Goal: Information Seeking & Learning: Compare options

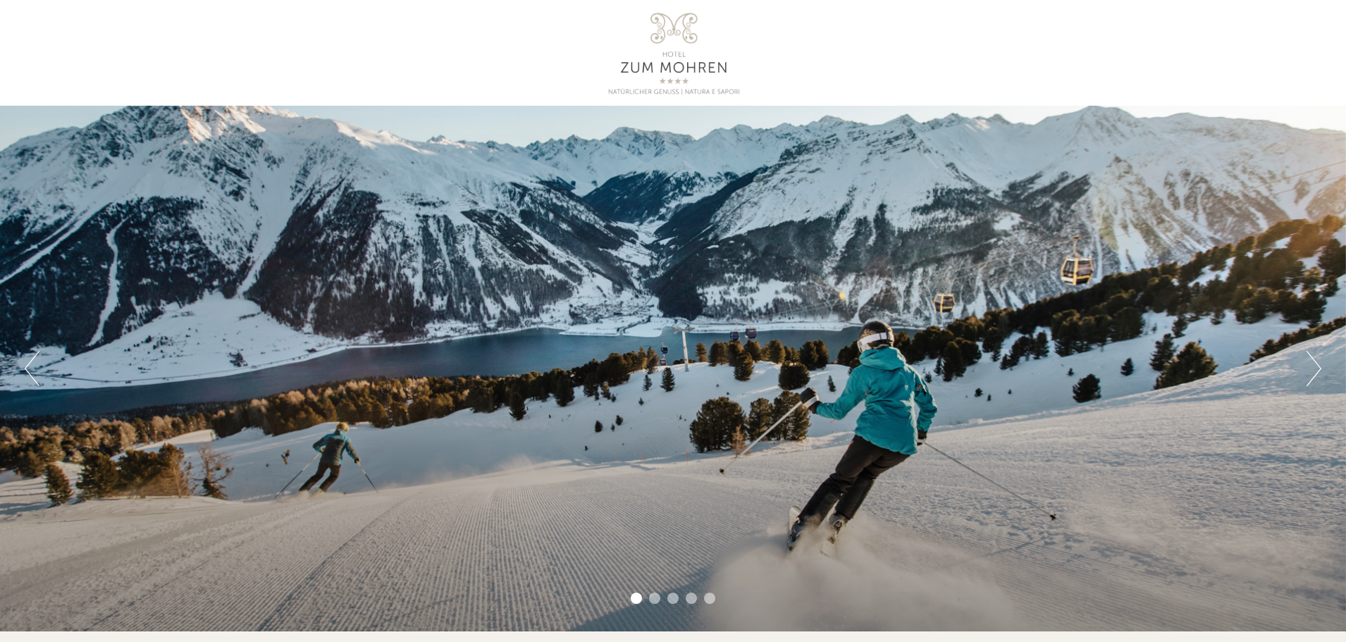
click at [688, 51] on div at bounding box center [672, 53] width 789 height 92
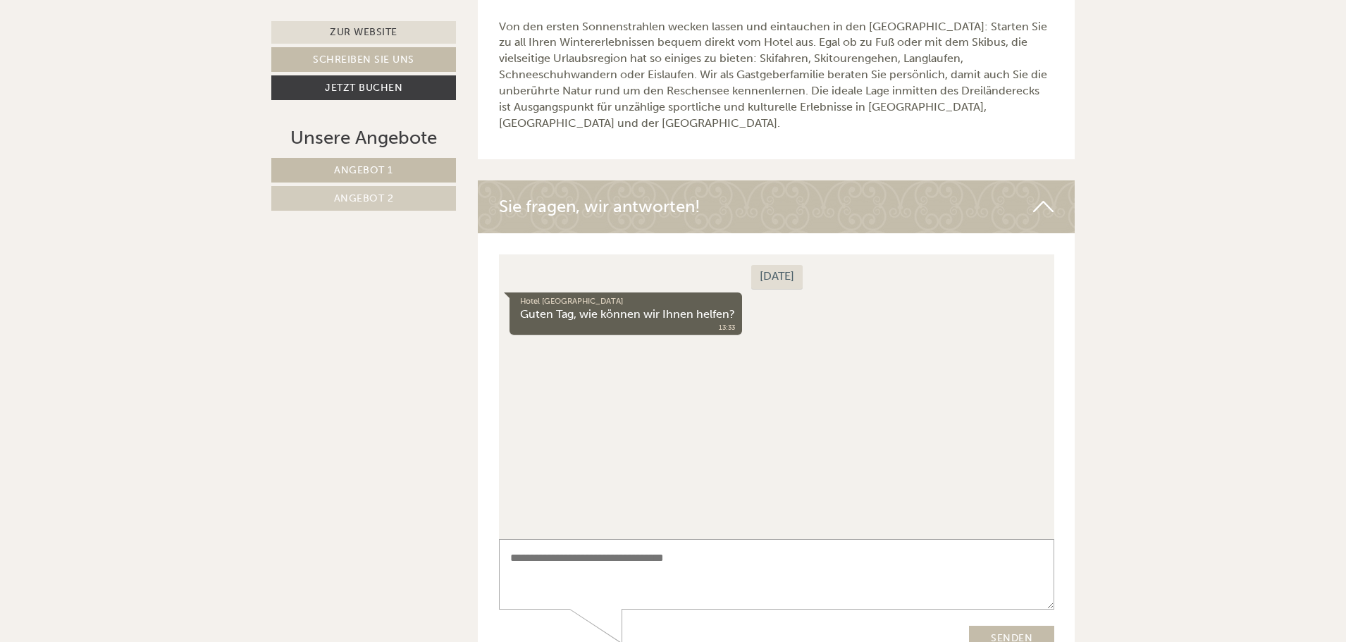
scroll to position [4439, 0]
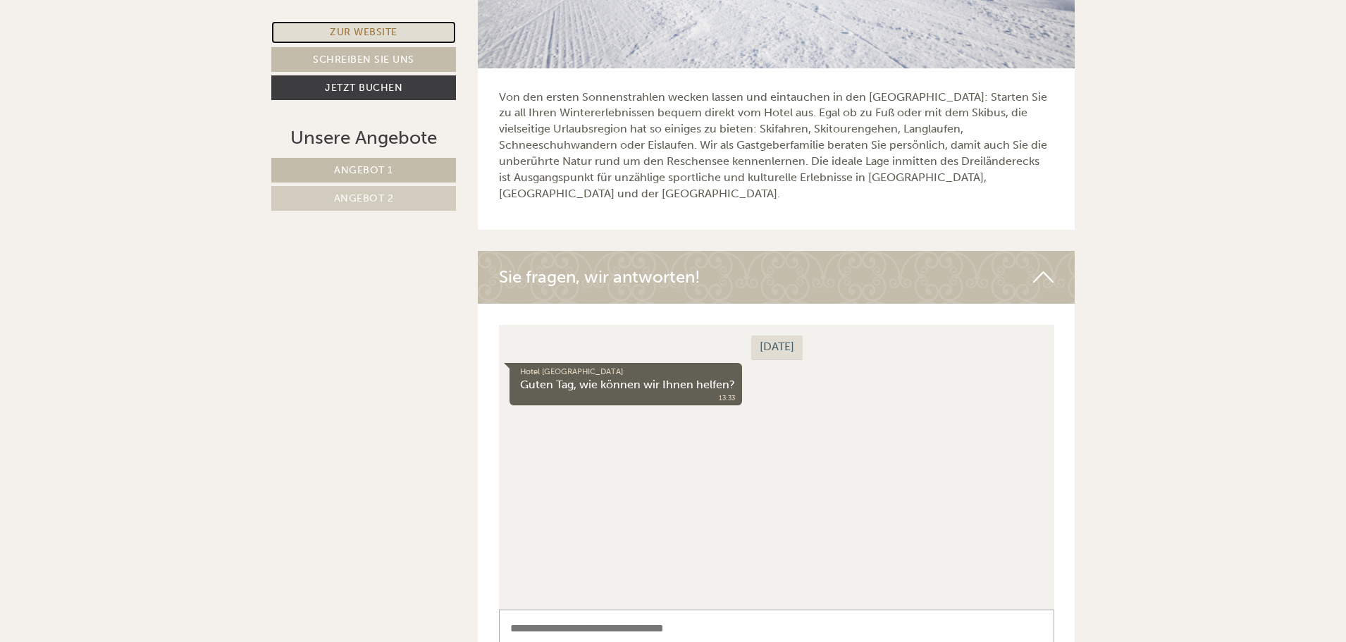
click at [361, 36] on link "Zur Website" at bounding box center [363, 32] width 185 height 23
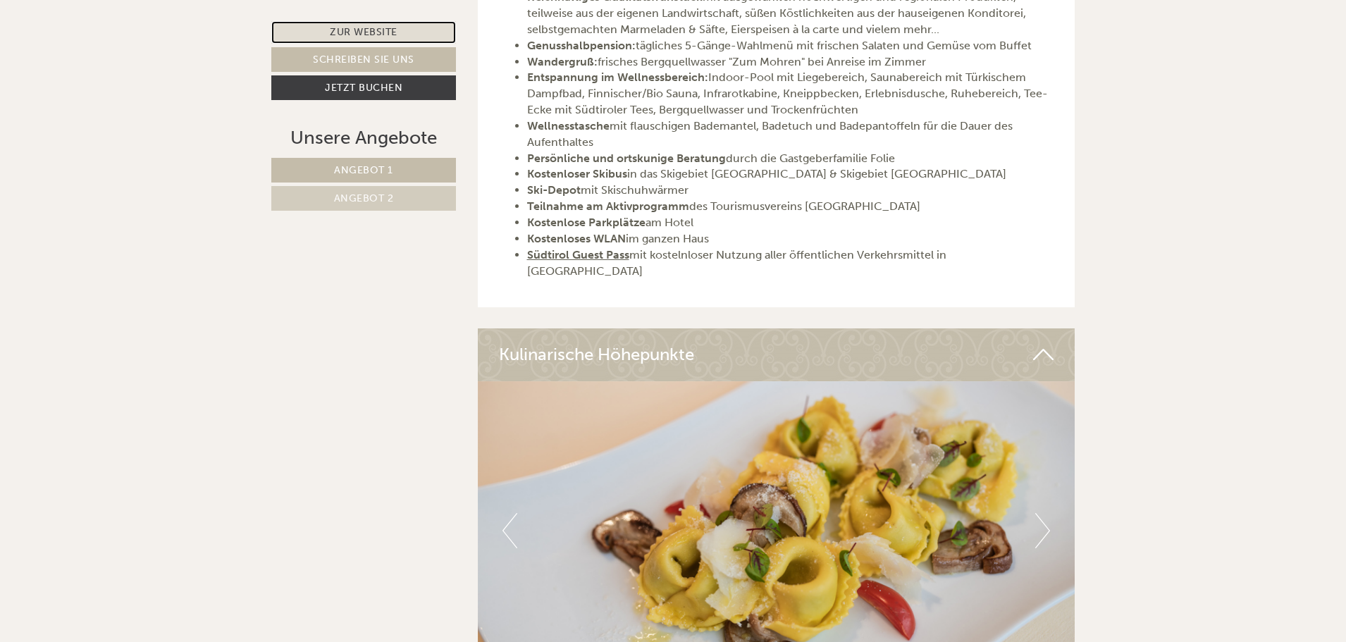
scroll to position [2606, 0]
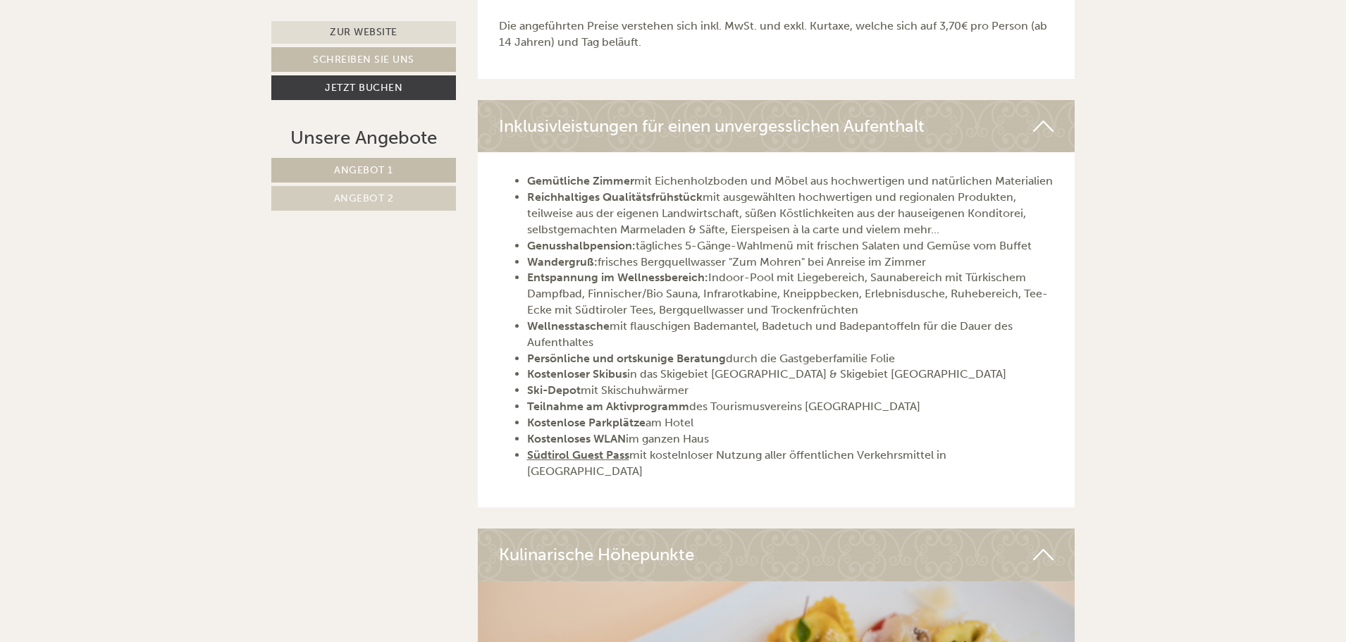
click at [363, 168] on span "Angebot 1" at bounding box center [363, 170] width 59 height 12
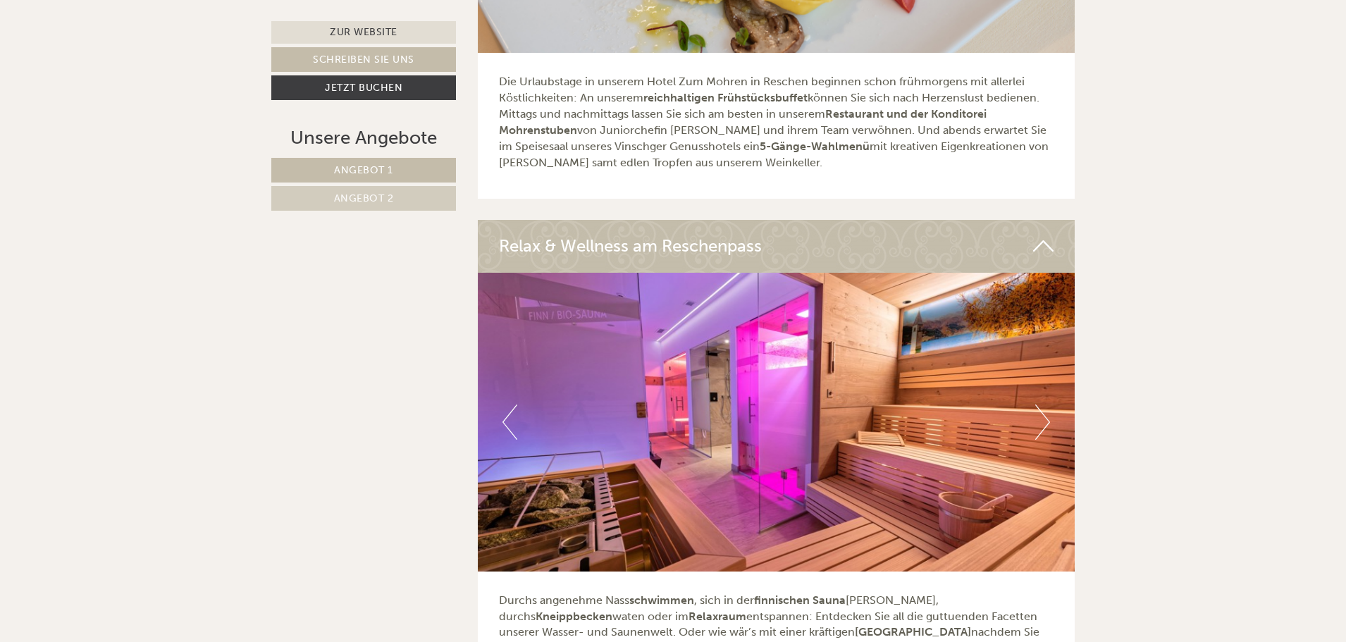
scroll to position [842, 0]
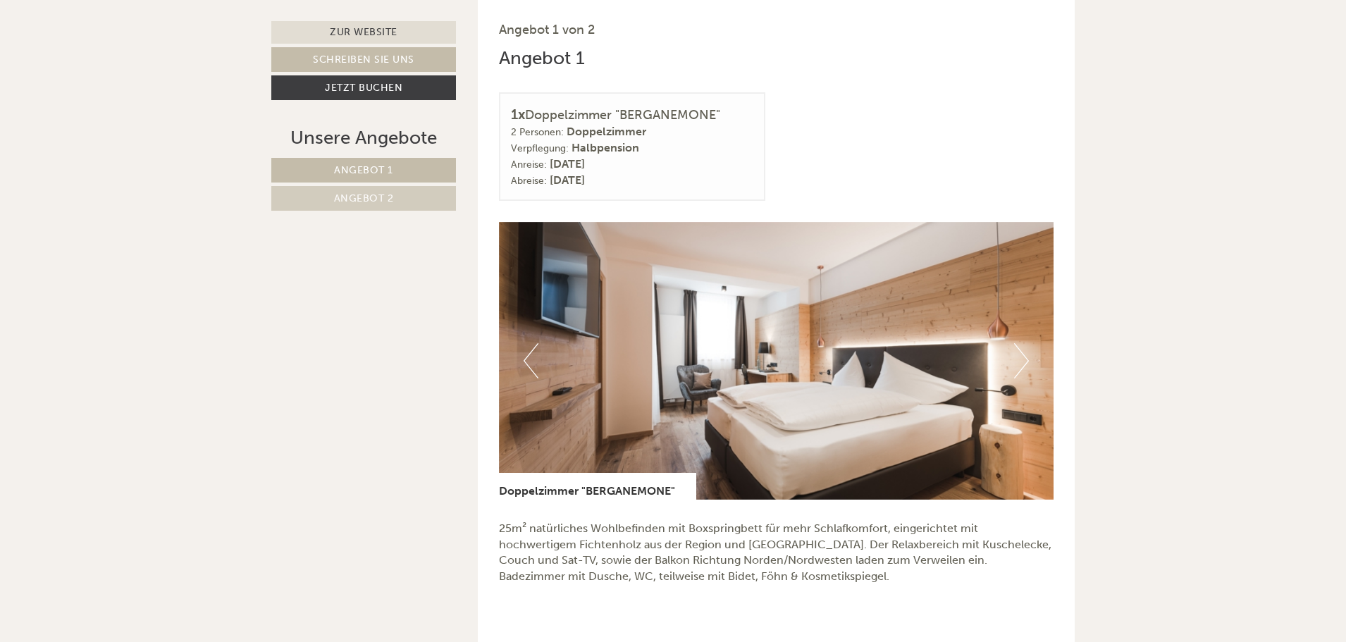
click at [345, 167] on span "Angebot 1" at bounding box center [363, 170] width 59 height 12
click at [1011, 364] on img at bounding box center [776, 361] width 555 height 278
click at [1016, 365] on button "Next" at bounding box center [1021, 360] width 15 height 35
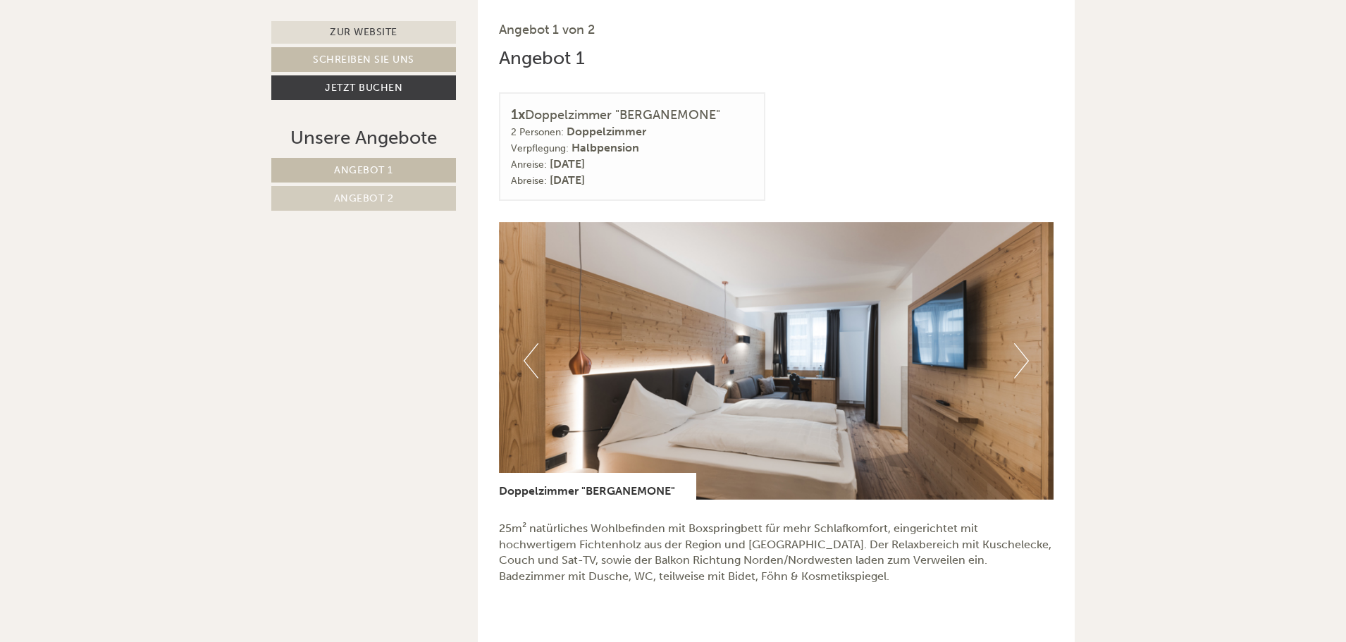
click at [1016, 365] on button "Next" at bounding box center [1021, 360] width 15 height 35
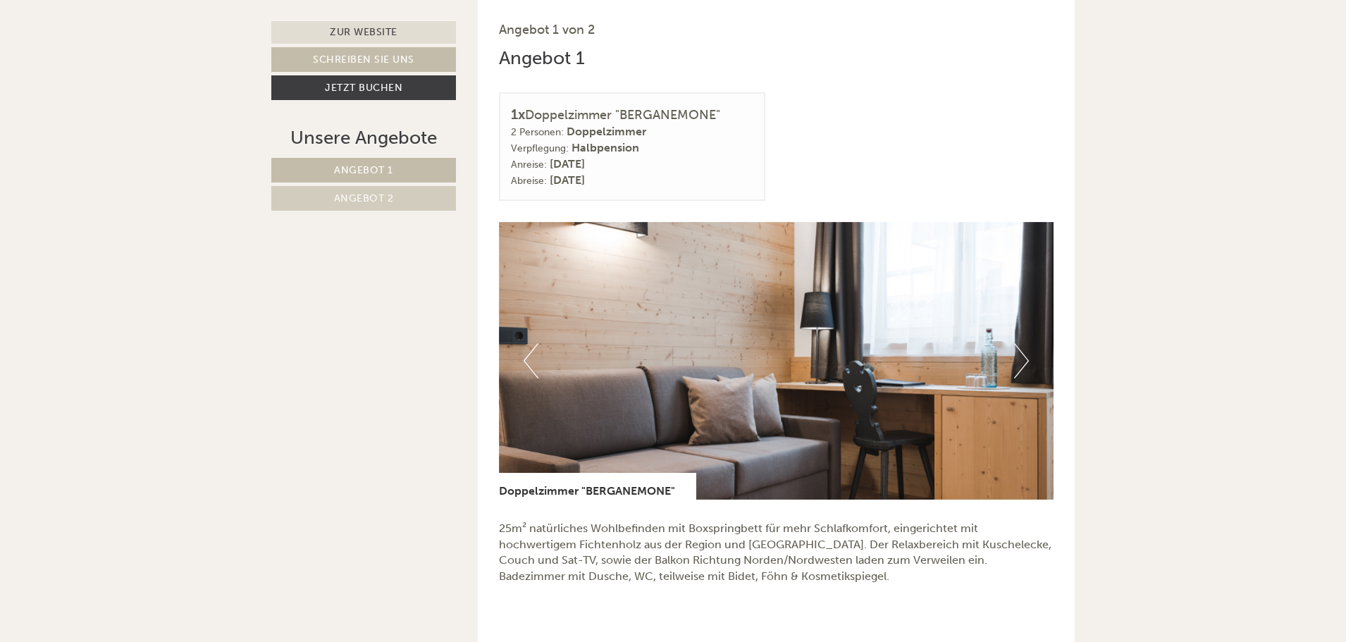
click at [1016, 365] on button "Next" at bounding box center [1021, 360] width 15 height 35
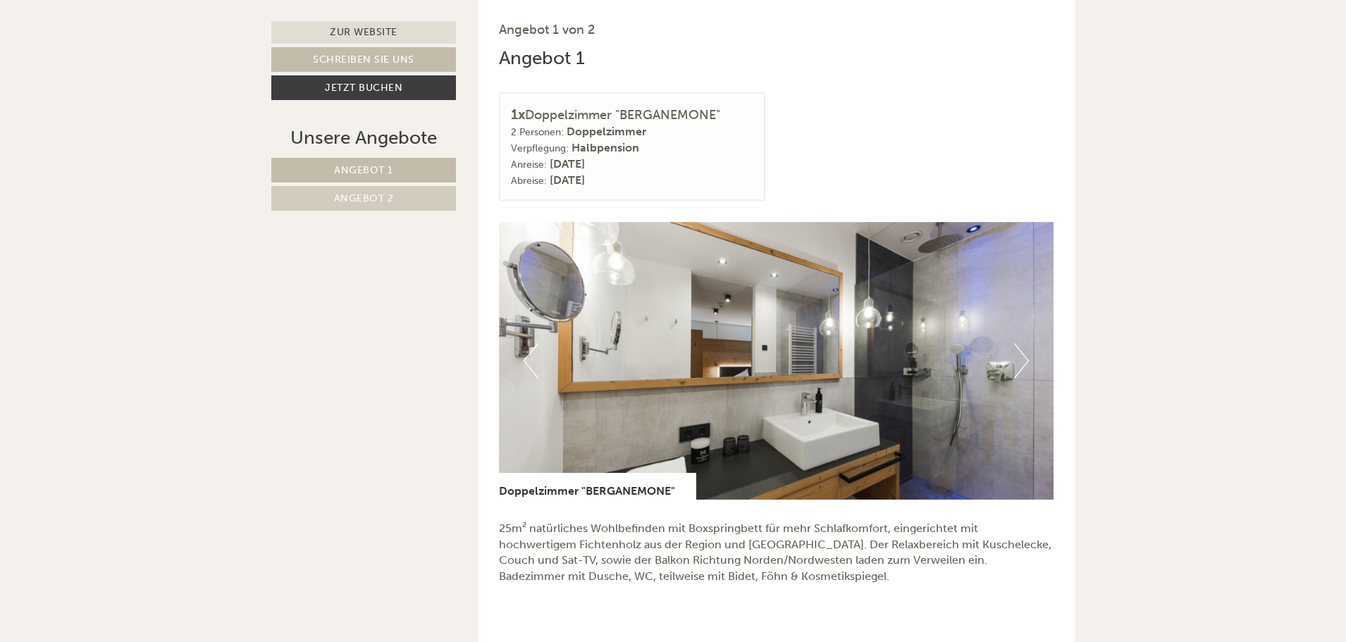
click at [1016, 365] on button "Next" at bounding box center [1021, 360] width 15 height 35
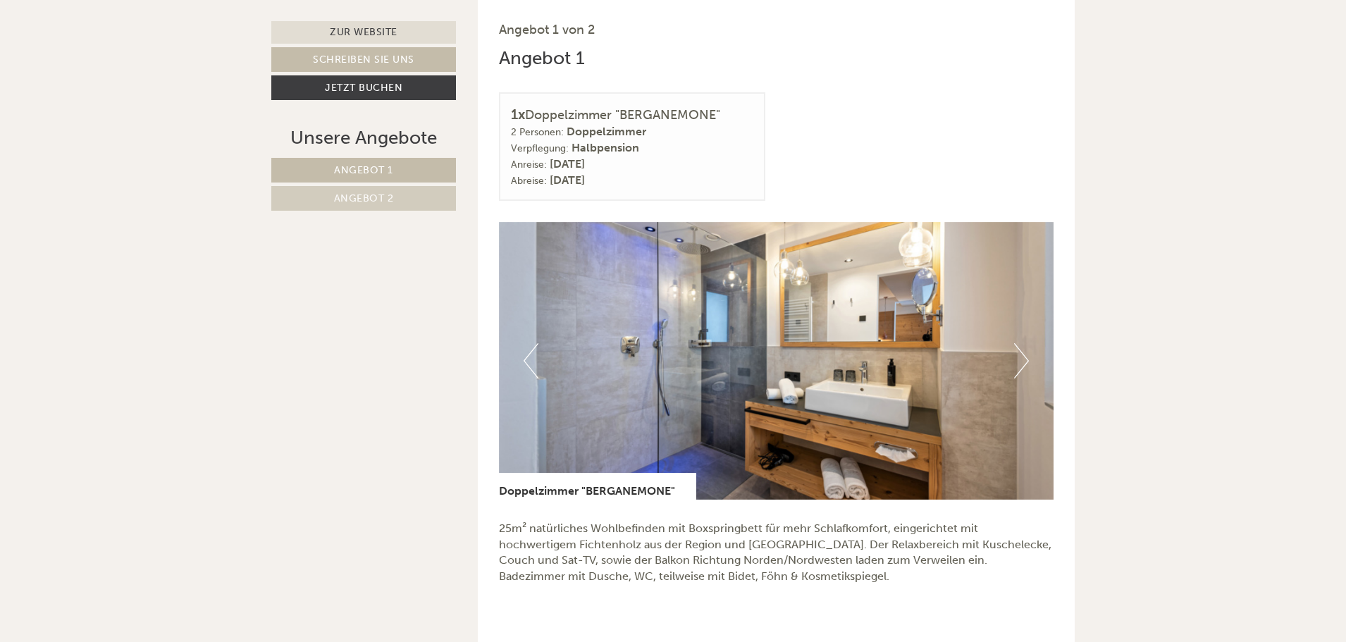
click at [1016, 365] on button "Next" at bounding box center [1021, 360] width 15 height 35
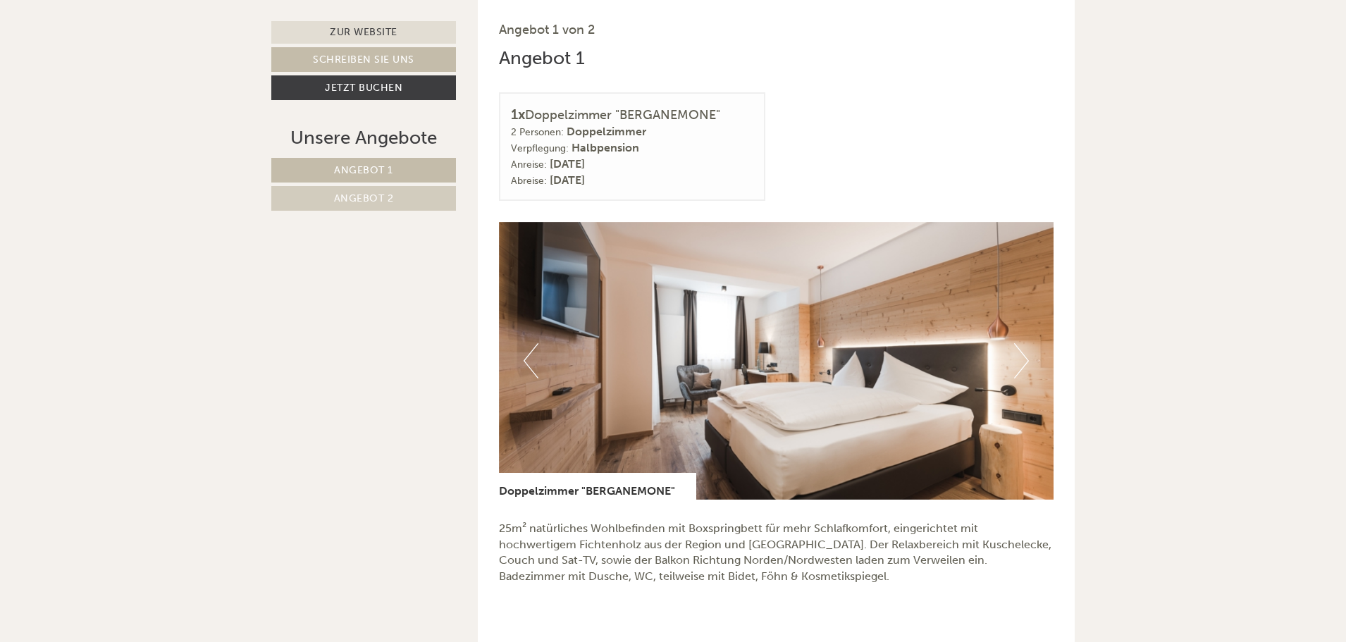
click at [1016, 365] on button "Next" at bounding box center [1021, 360] width 15 height 35
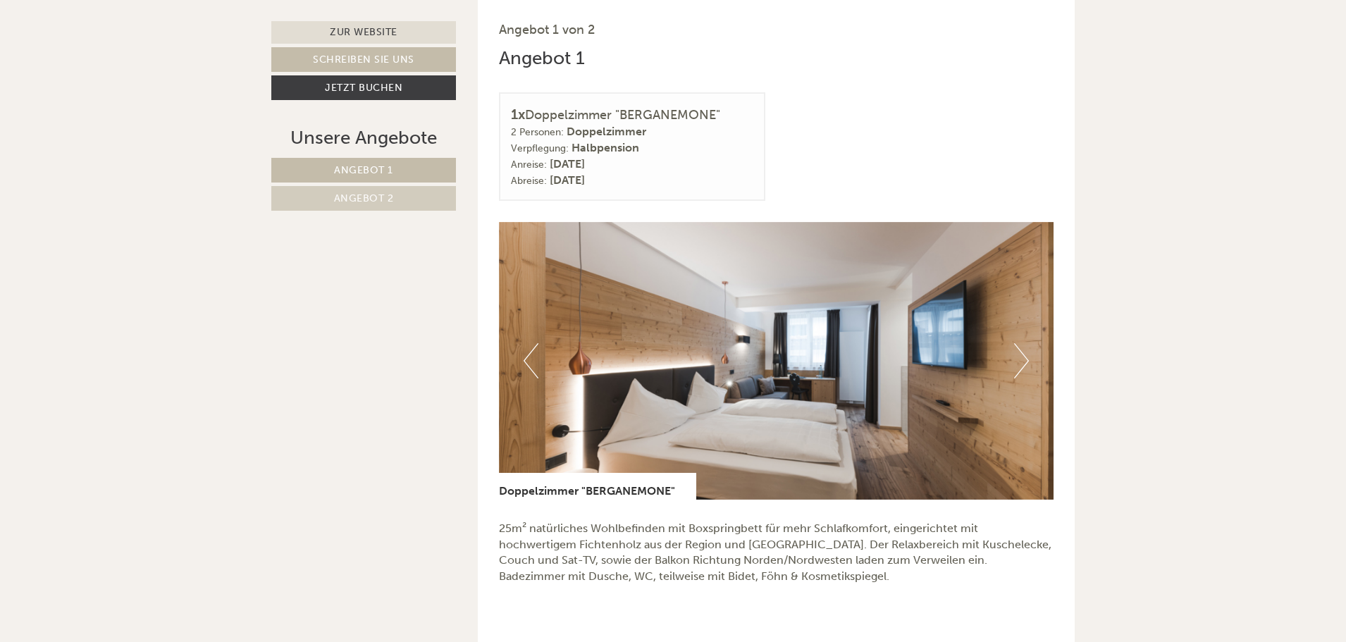
click at [1016, 365] on button "Next" at bounding box center [1021, 360] width 15 height 35
click at [400, 206] on link "Angebot 2" at bounding box center [363, 198] width 185 height 25
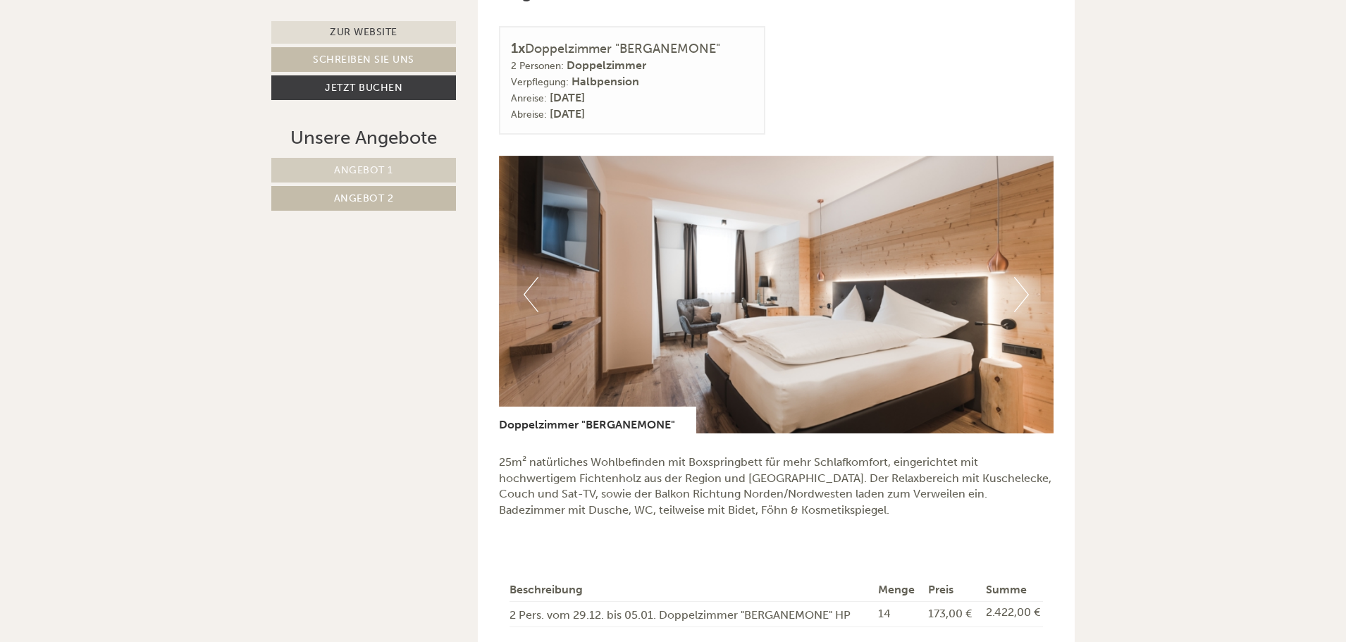
scroll to position [771, 0]
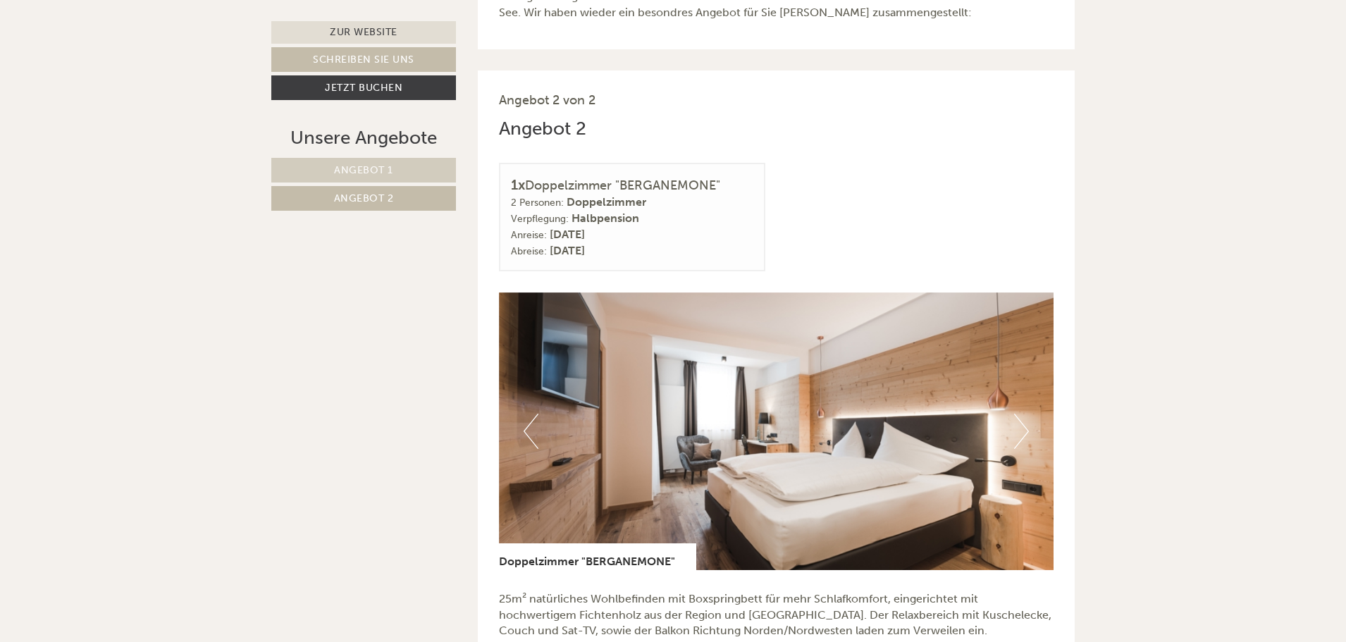
click at [338, 174] on span "Angebot 1" at bounding box center [363, 170] width 59 height 12
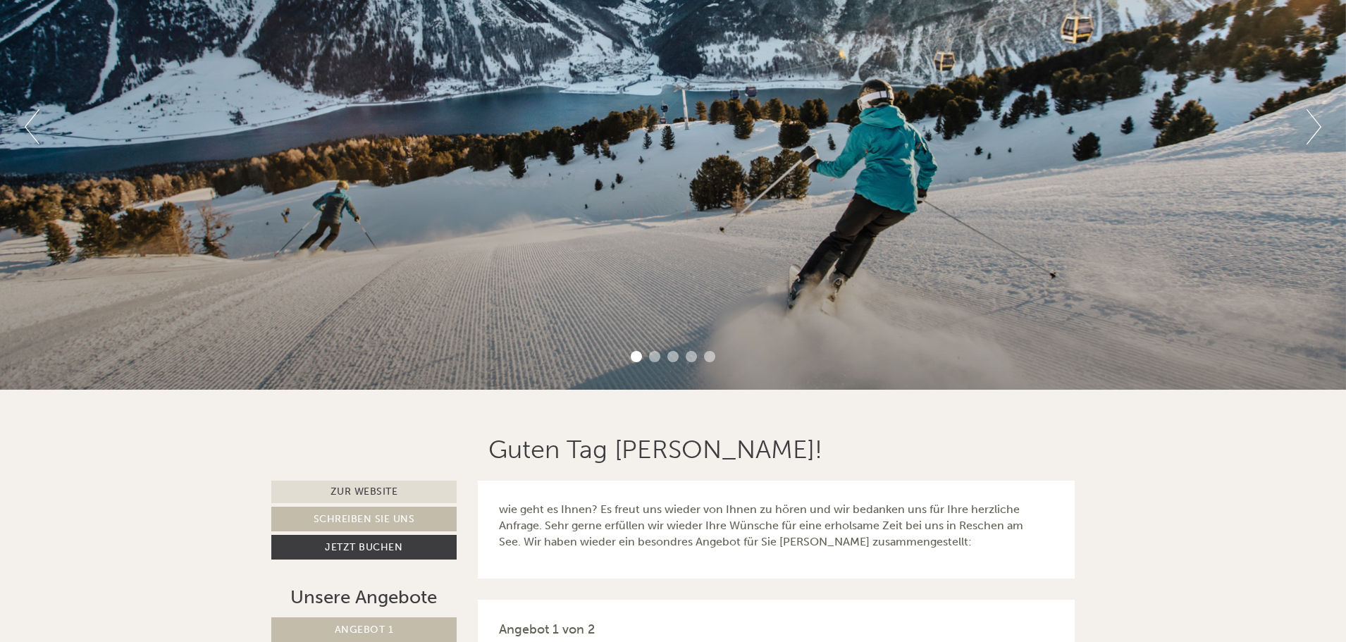
scroll to position [0, 0]
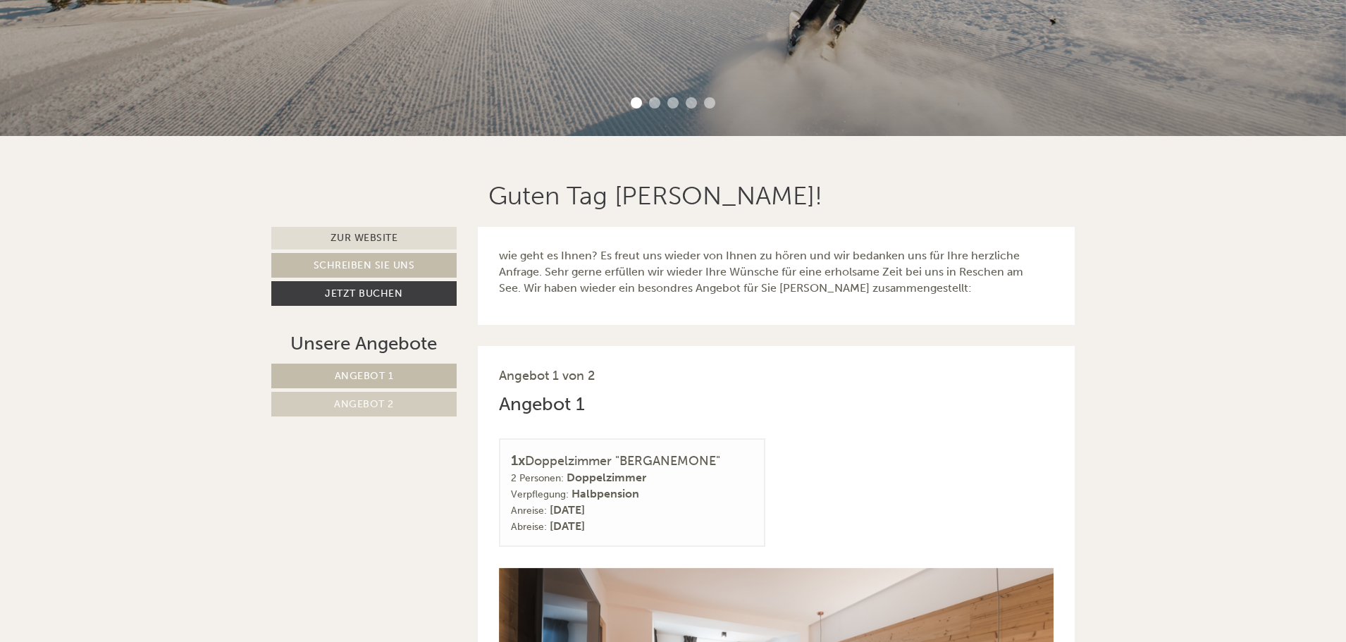
scroll to position [634, 0]
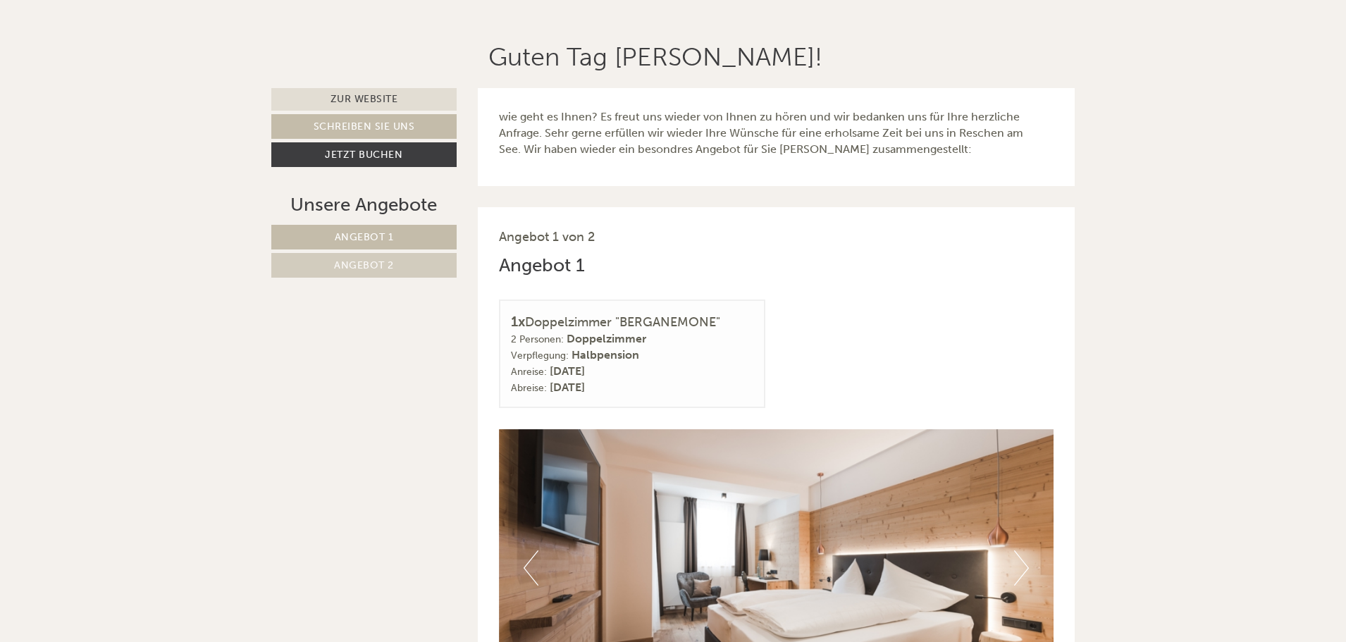
click at [386, 238] on span "Angebot 1" at bounding box center [364, 237] width 59 height 12
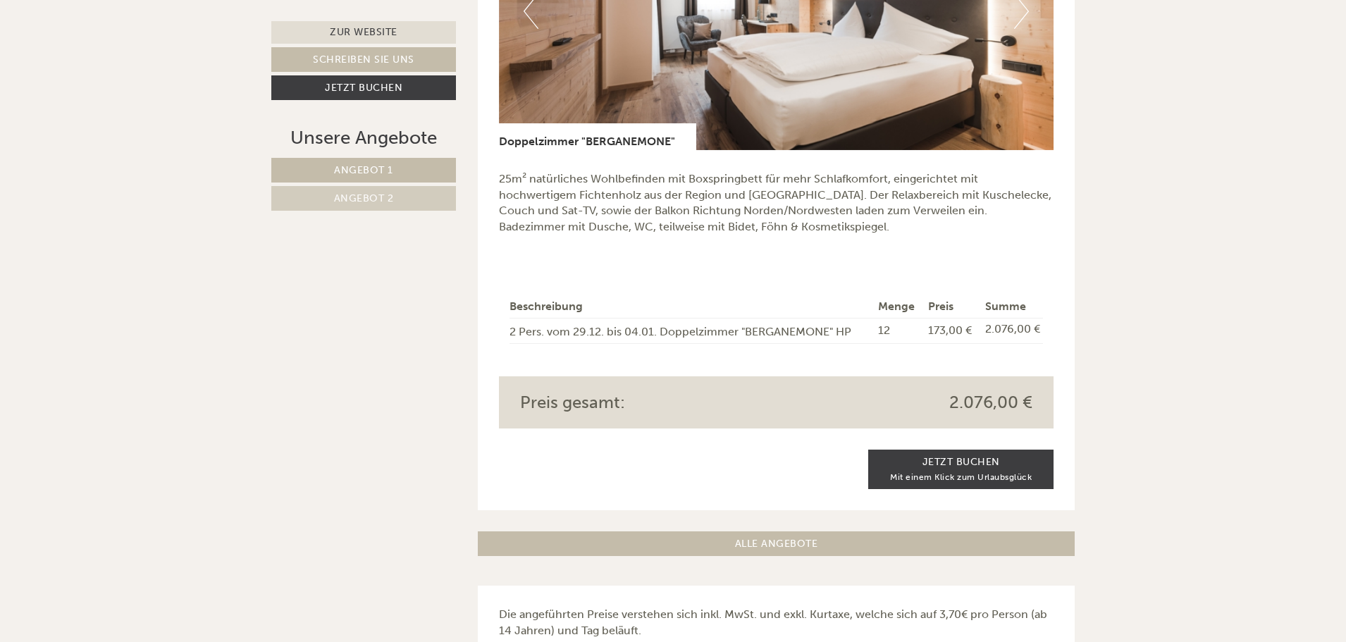
scroll to position [1194, 0]
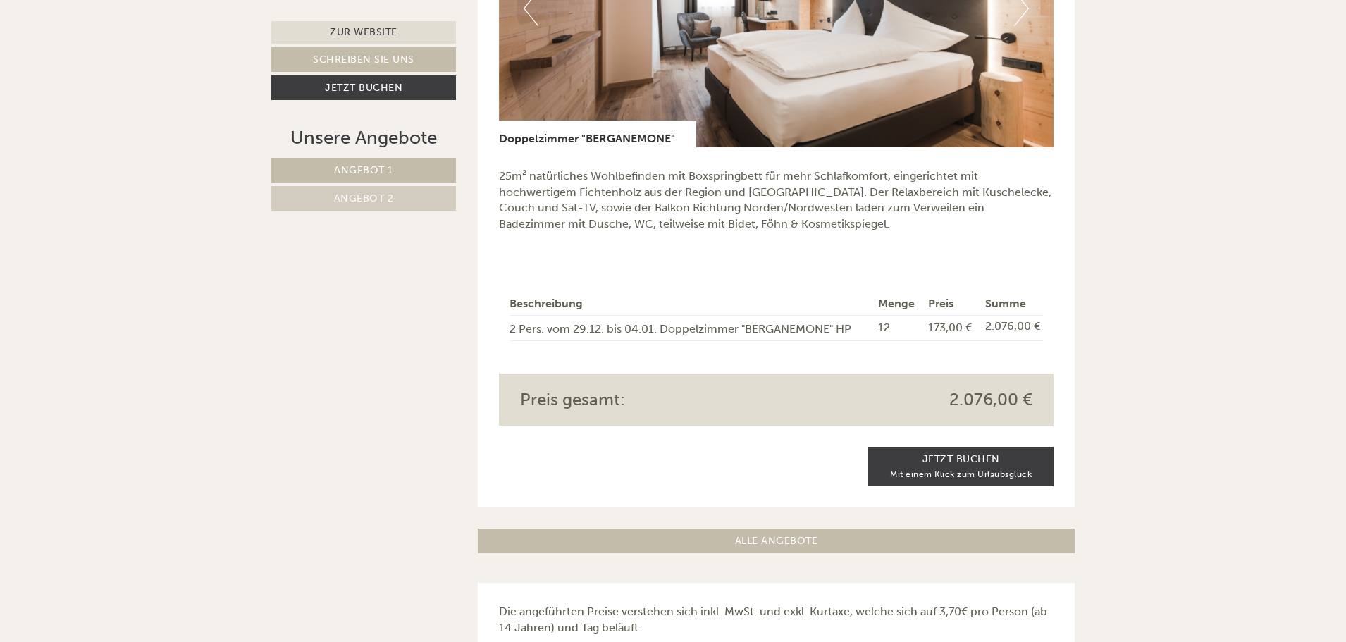
click at [362, 203] on span "Angebot 2" at bounding box center [364, 198] width 60 height 12
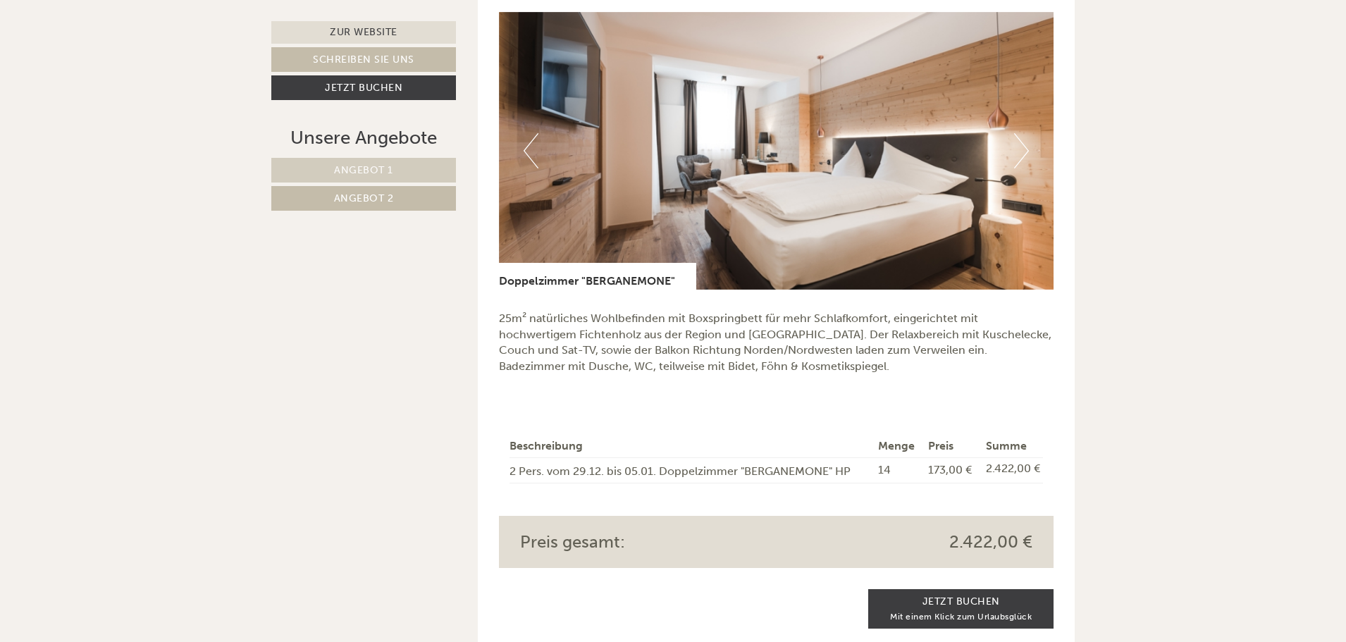
scroll to position [771, 0]
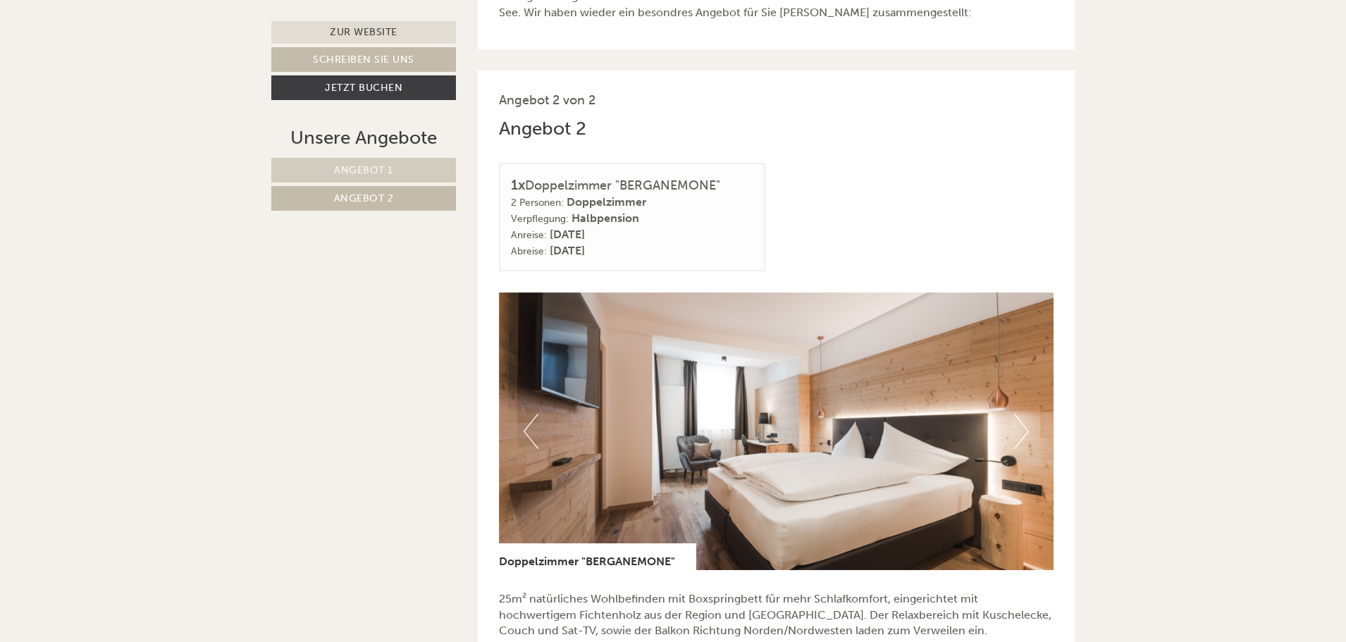
click at [357, 171] on span "Angebot 1" at bounding box center [363, 170] width 59 height 12
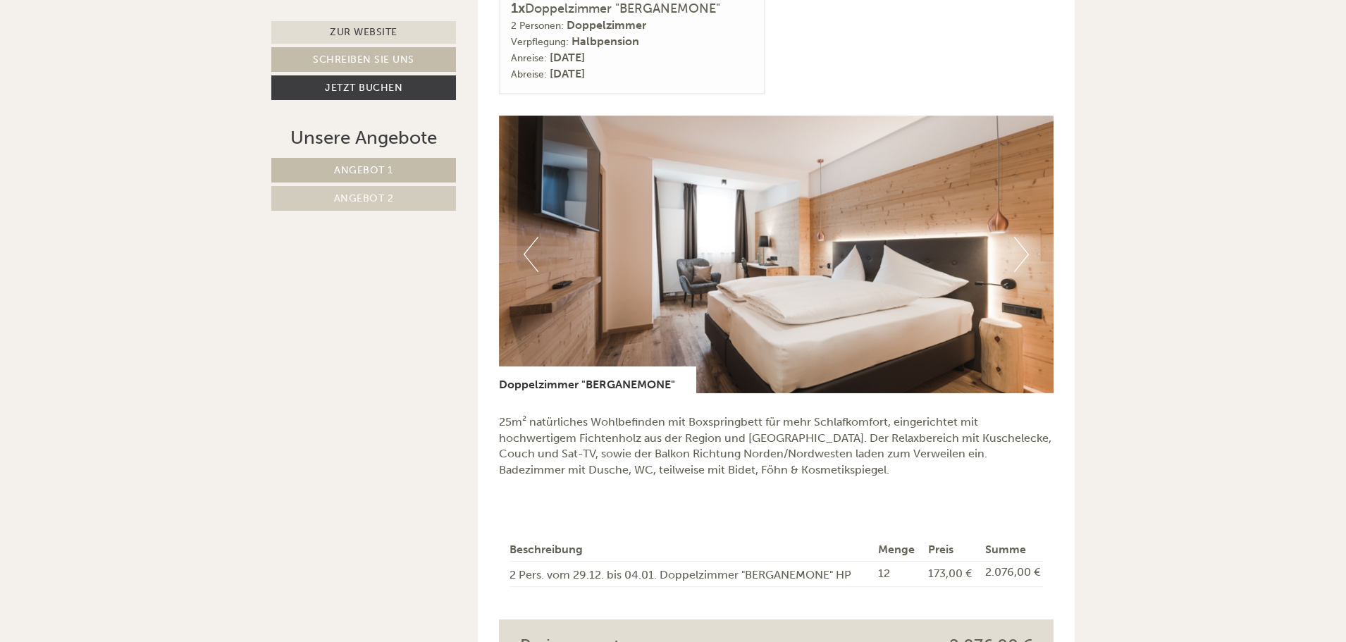
scroll to position [1053, 0]
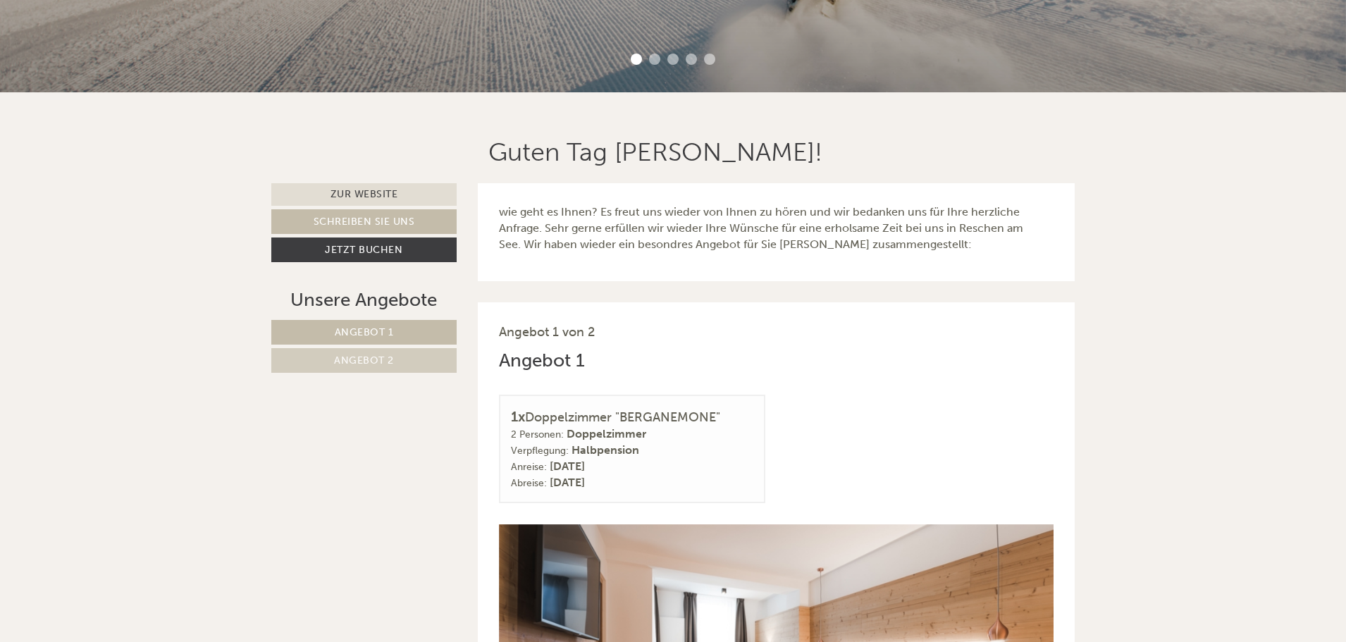
scroll to position [564, 0]
